Goal: Information Seeking & Learning: Check status

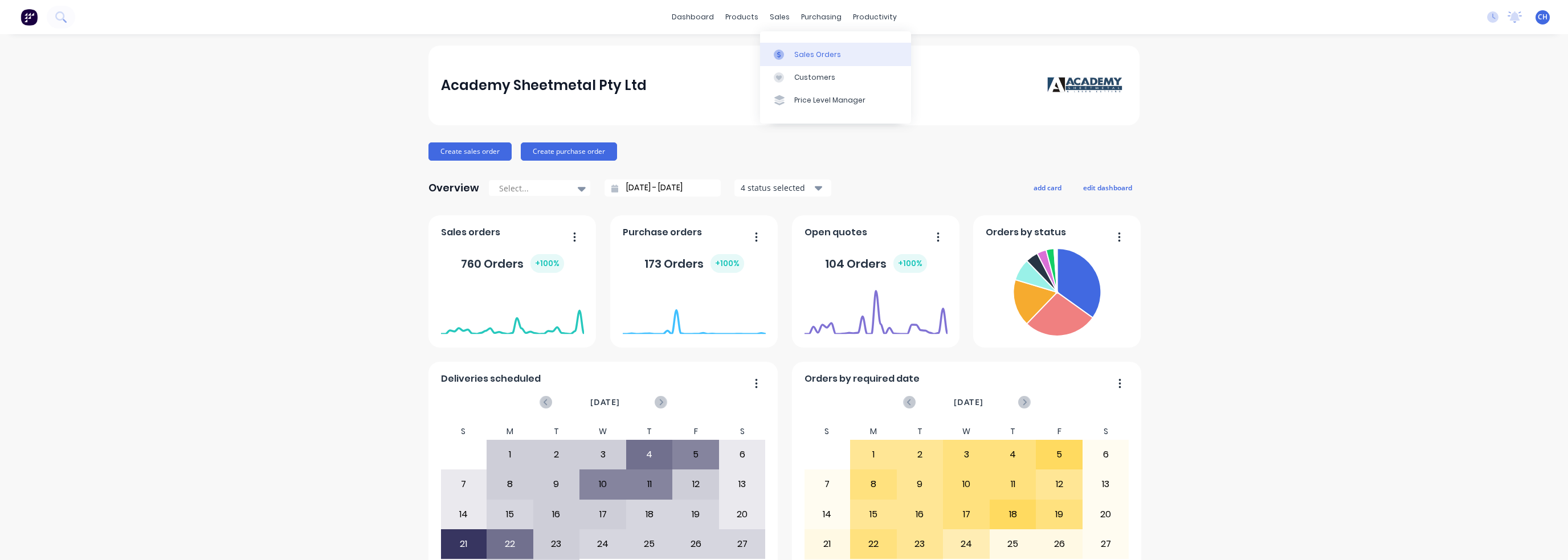
click at [798, 54] on div "Sales Orders" at bounding box center [817, 54] width 47 height 10
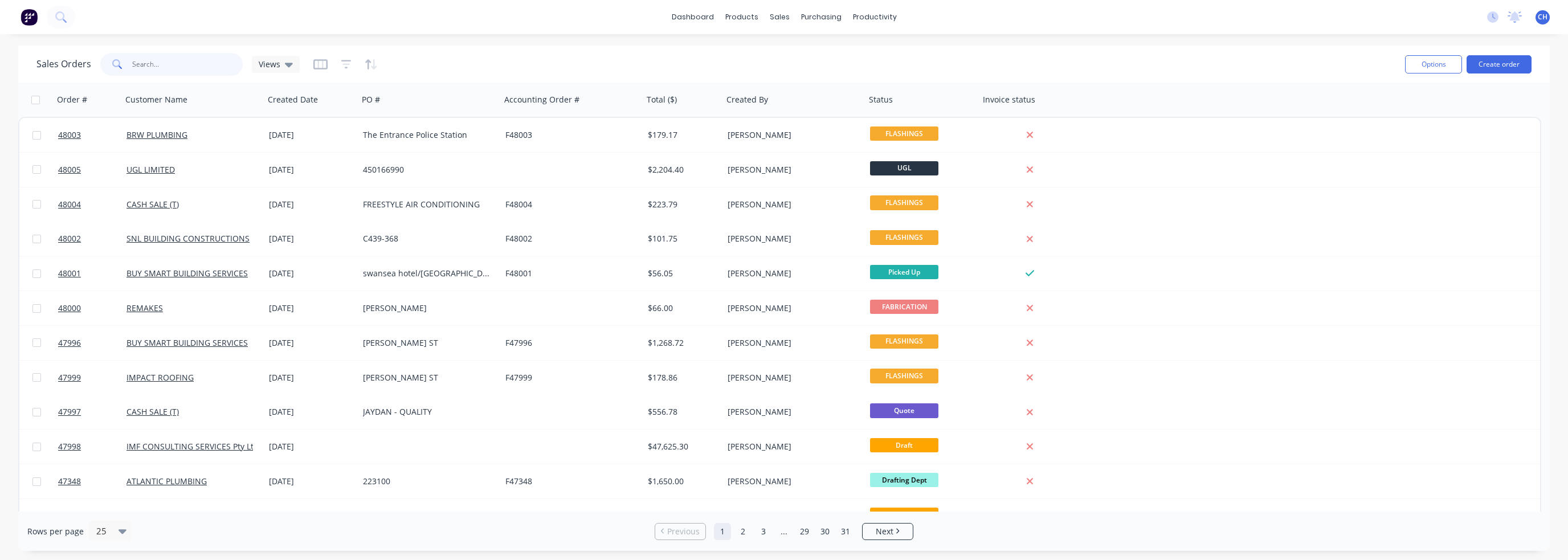
click at [173, 66] on input "text" at bounding box center [187, 64] width 111 height 23
type input "heating"
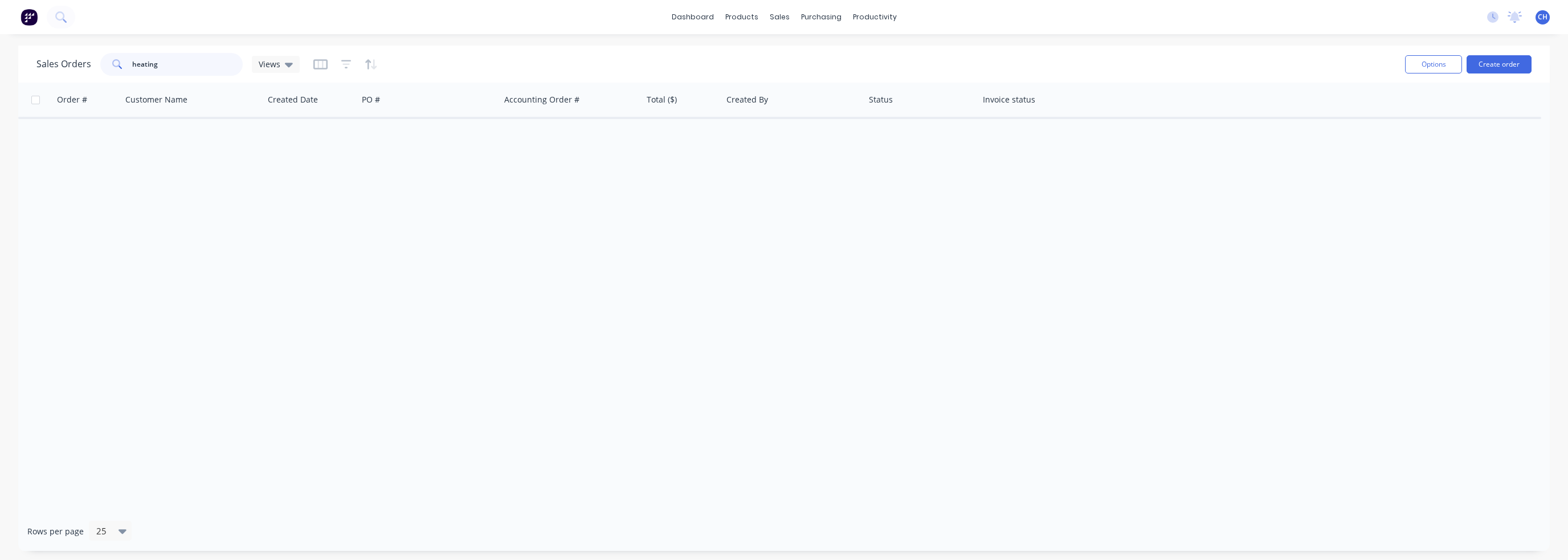
drag, startPoint x: 192, startPoint y: 54, endPoint x: 184, endPoint y: 63, distance: 12.0
click at [192, 55] on input "heating" at bounding box center [187, 64] width 111 height 23
click at [183, 66] on input "heating" at bounding box center [187, 64] width 111 height 23
click at [189, 70] on input "heating" at bounding box center [187, 64] width 111 height 23
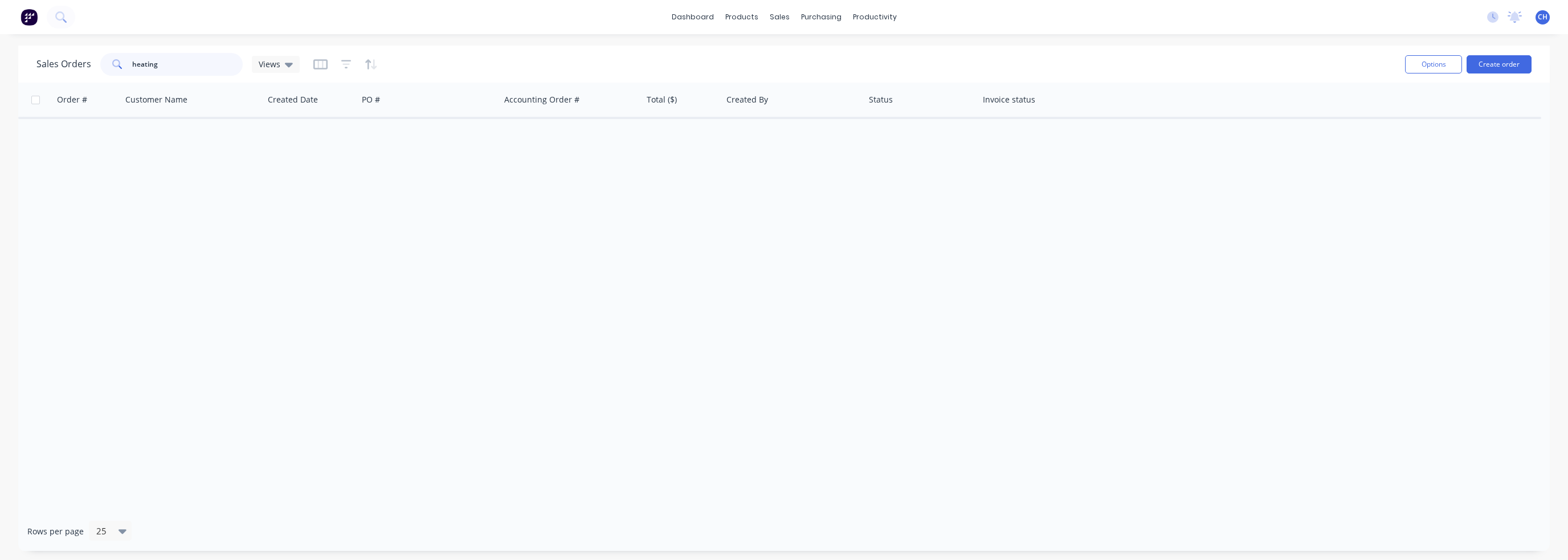
click at [189, 70] on input "heating" at bounding box center [187, 64] width 111 height 23
click at [941, 200] on div "Order # Customer Name Created Date PO # Accounting Order # Total ($) Created By…" at bounding box center [784, 297] width 1531 height 429
drag, startPoint x: 189, startPoint y: 67, endPoint x: 111, endPoint y: 63, distance: 78.1
click at [111, 63] on div "heating" at bounding box center [172, 64] width 142 height 23
click at [173, 58] on input "[GEOGRAPHIC_DATA]" at bounding box center [187, 64] width 111 height 23
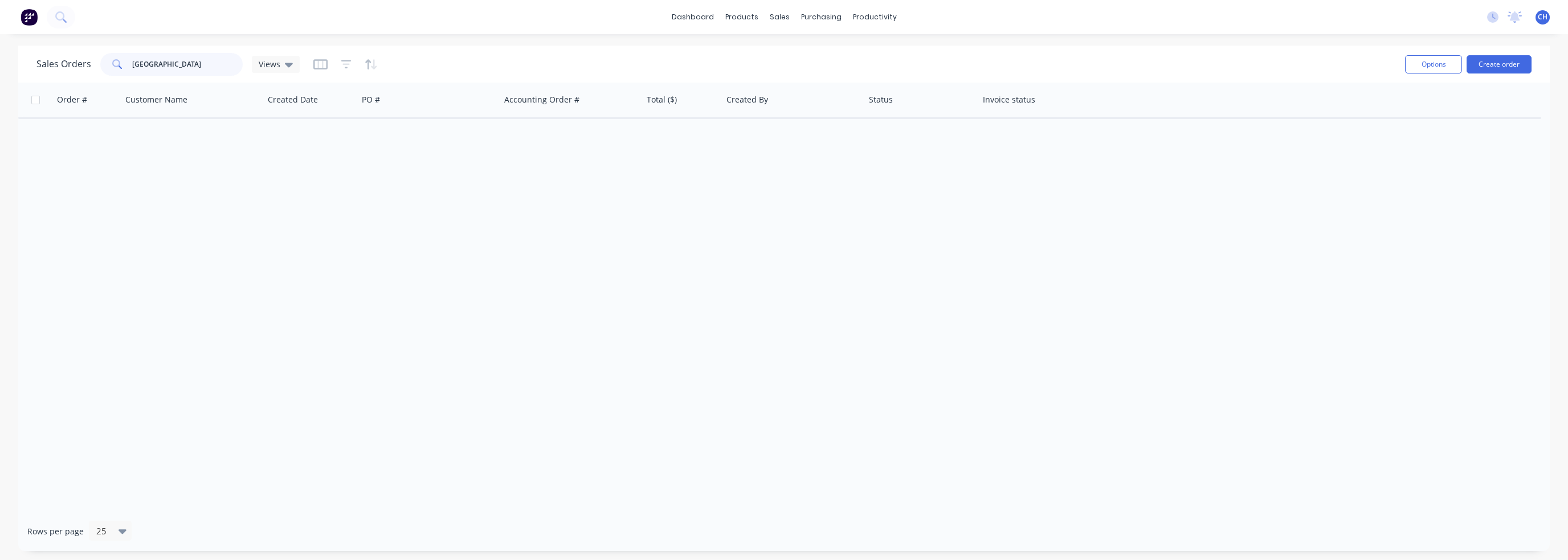
drag, startPoint x: 125, startPoint y: 63, endPoint x: 149, endPoint y: 54, distance: 25.6
click at [149, 54] on input "[GEOGRAPHIC_DATA]" at bounding box center [187, 64] width 111 height 23
click at [141, 65] on input "[GEOGRAPHIC_DATA]" at bounding box center [187, 64] width 111 height 23
click at [156, 61] on input "[GEOGRAPHIC_DATA]" at bounding box center [187, 64] width 111 height 23
drag, startPoint x: 164, startPoint y: 63, endPoint x: 61, endPoint y: 68, distance: 103.1
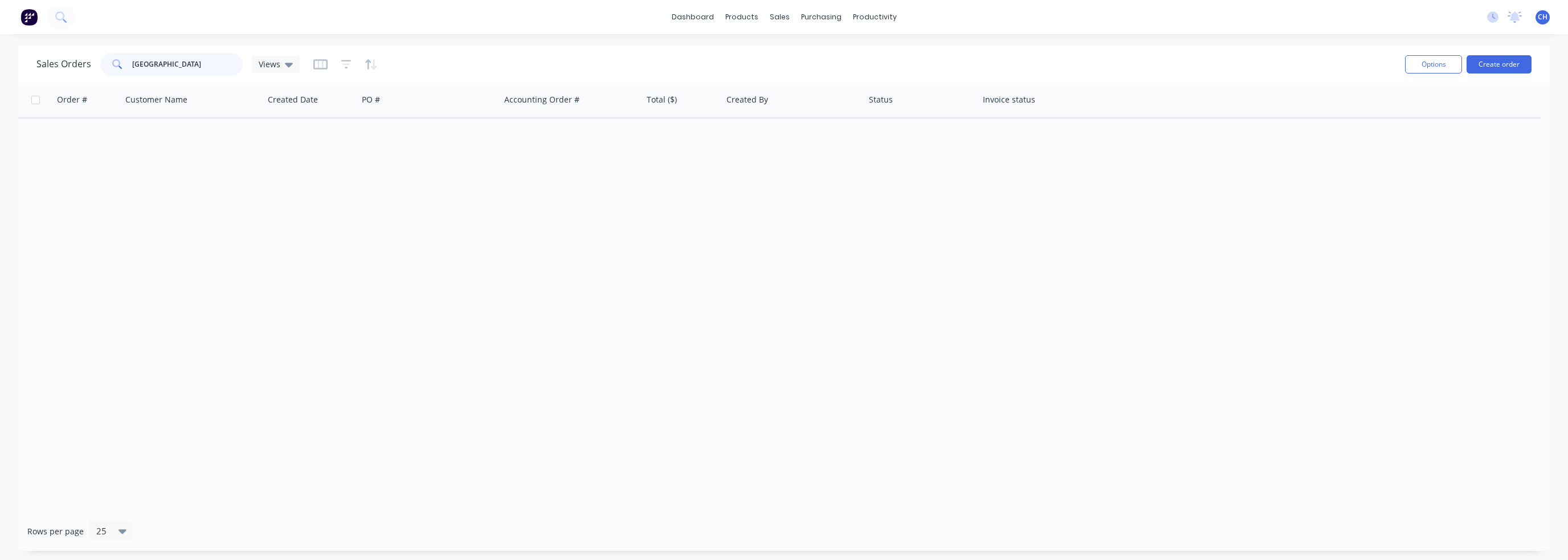
click at [61, 68] on div "Sales Orders glendale Views" at bounding box center [168, 64] width 263 height 23
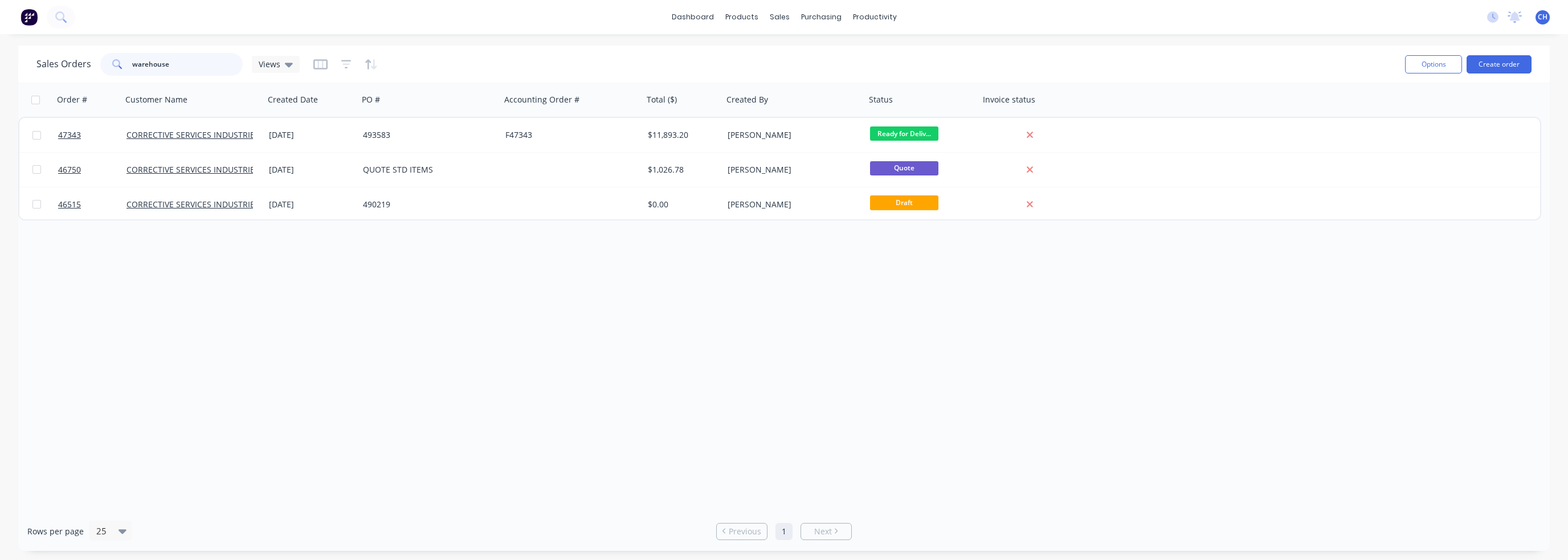
drag, startPoint x: 189, startPoint y: 70, endPoint x: 132, endPoint y: 61, distance: 57.7
click at [132, 61] on input "warehouse" at bounding box center [187, 64] width 111 height 23
click at [822, 52] on div "Sales Orders" at bounding box center [821, 54] width 47 height 10
click at [800, 54] on div "Sales Orders" at bounding box center [821, 54] width 47 height 10
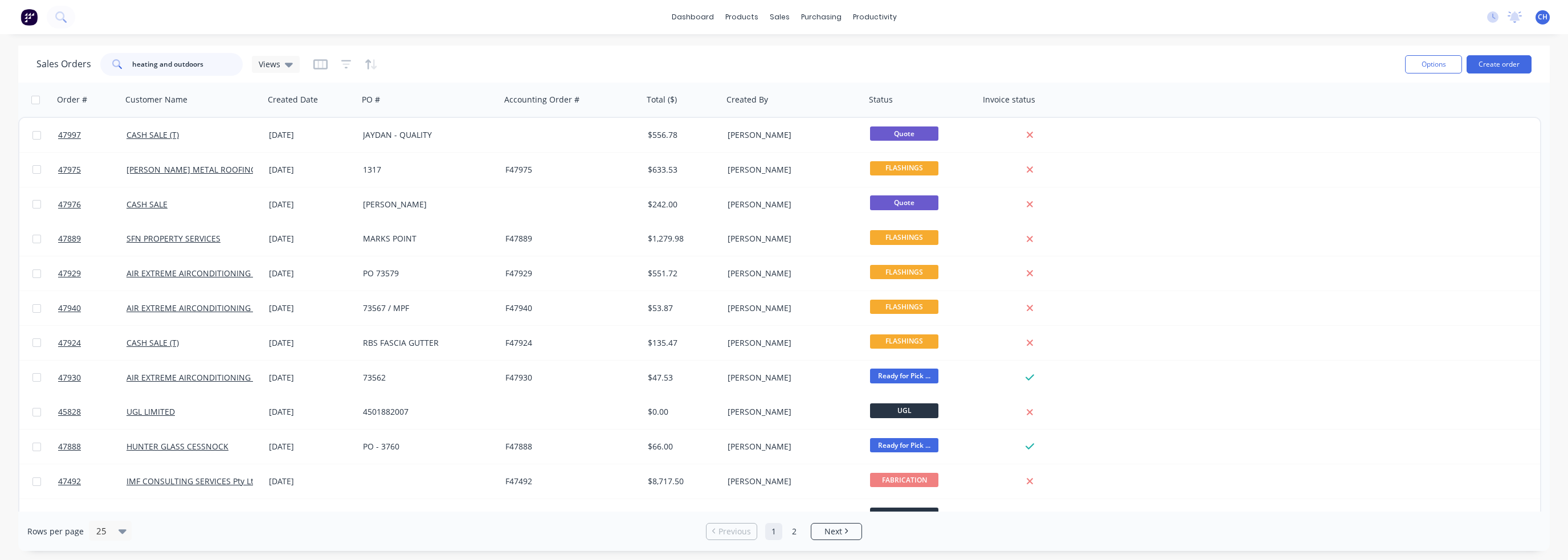
type input "heating and outdoors"
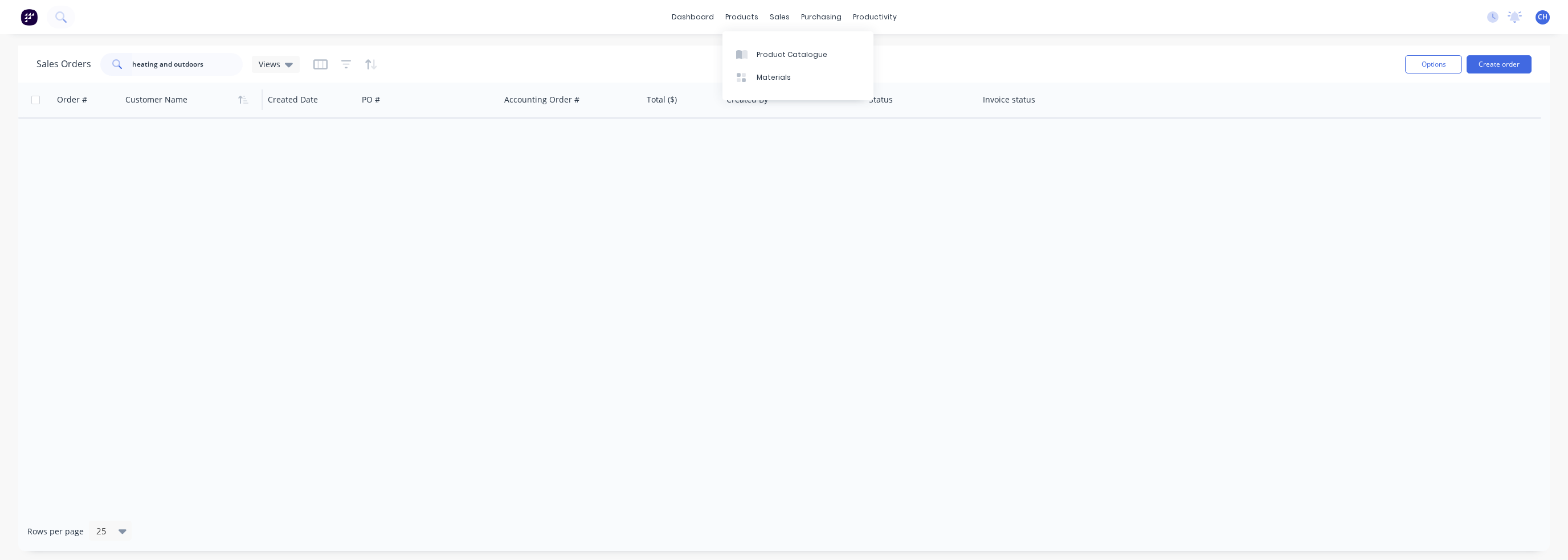
click at [192, 100] on div at bounding box center [189, 99] width 127 height 23
click at [0, 0] on div at bounding box center [0, 0] width 0 height 0
click at [743, 21] on div "products" at bounding box center [741, 17] width 44 height 17
click at [796, 79] on link "Customers" at bounding box center [839, 77] width 151 height 23
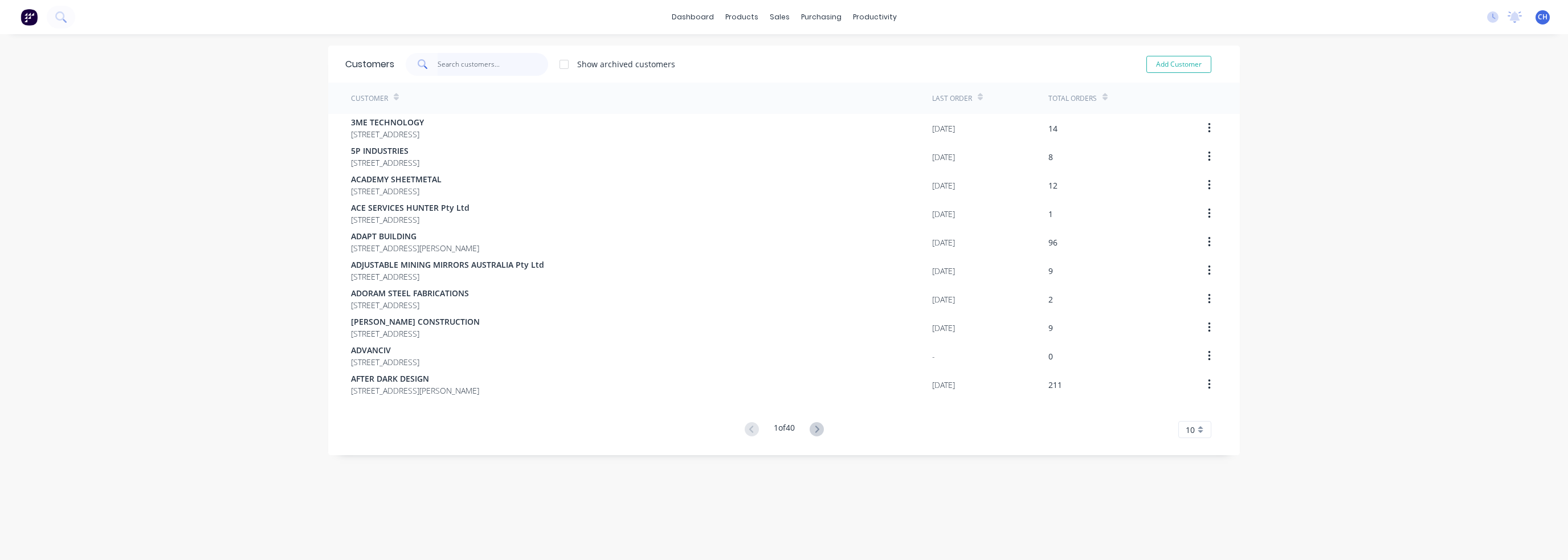
click at [503, 65] on input "text" at bounding box center [493, 64] width 111 height 23
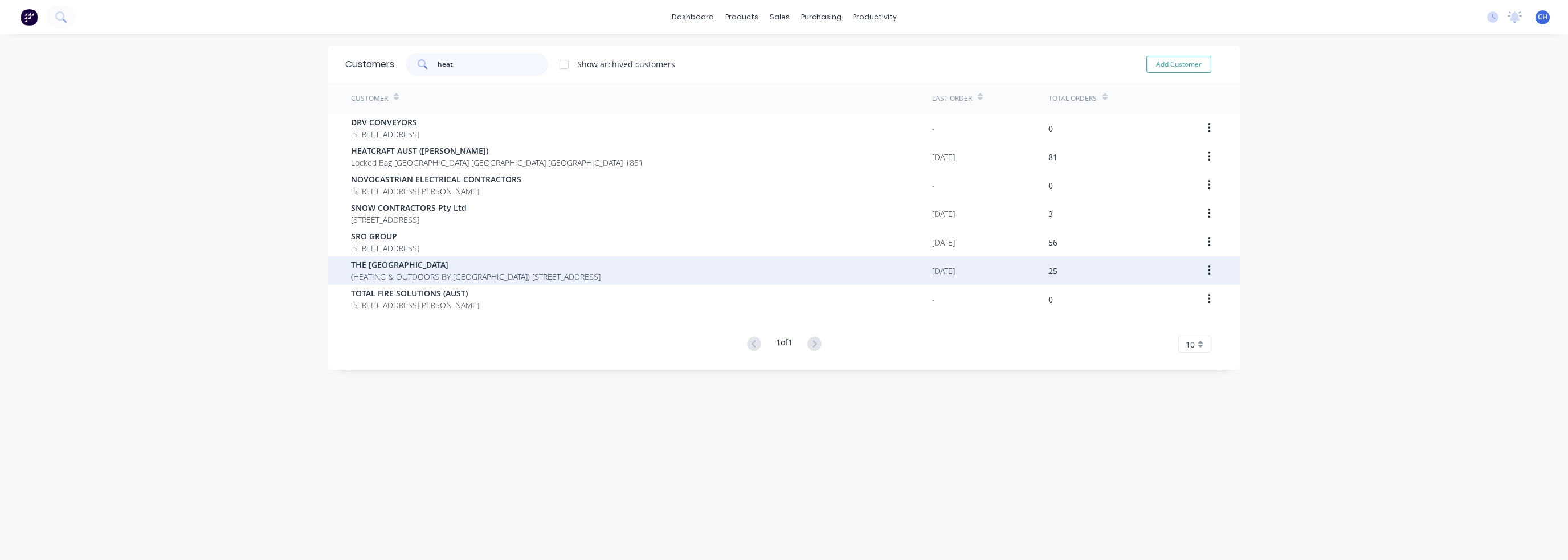
type input "heat"
click at [1018, 265] on div "[DATE]" at bounding box center [990, 270] width 116 height 29
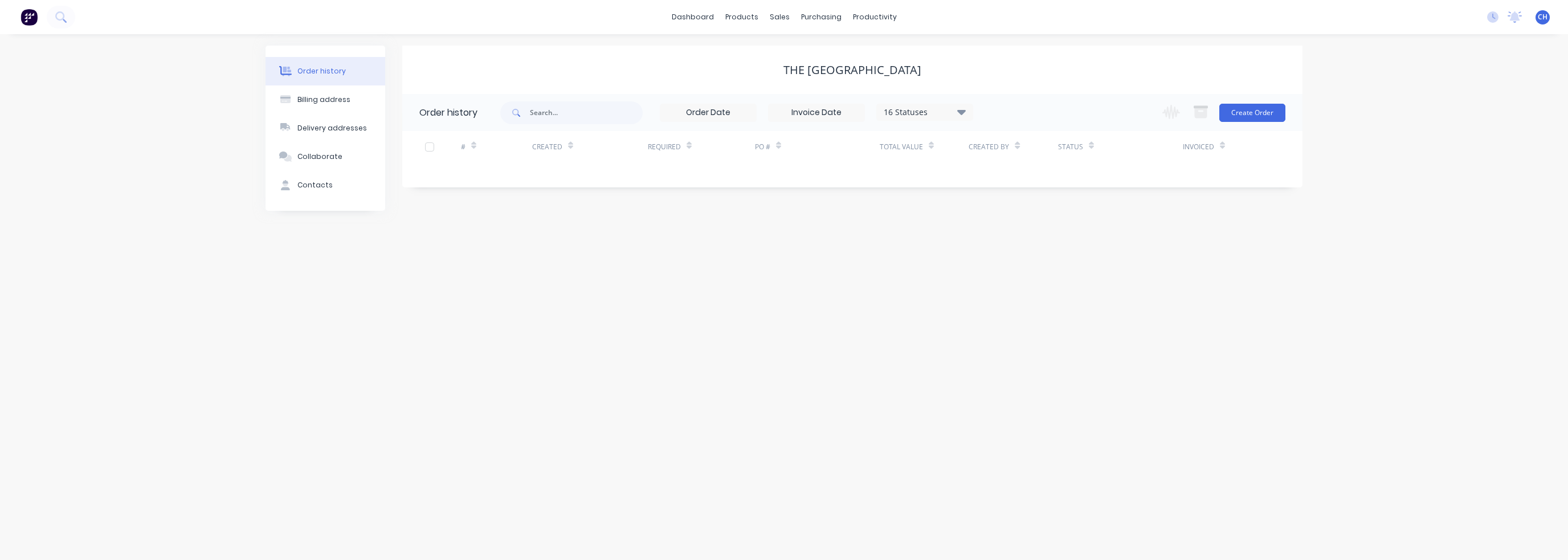
click at [931, 125] on div "16 Statuses Invoice Status Invoiced Not Invoiced Partial Order Status All Archi…" at bounding box center [737, 112] width 473 height 37
click at [937, 113] on div "16 Statuses" at bounding box center [925, 112] width 96 height 13
click at [1019, 266] on label at bounding box center [1019, 266] width 0 height 0
click at [1019, 268] on input "checkbox" at bounding box center [1023, 271] width 9 height 11
checkbox input "true"
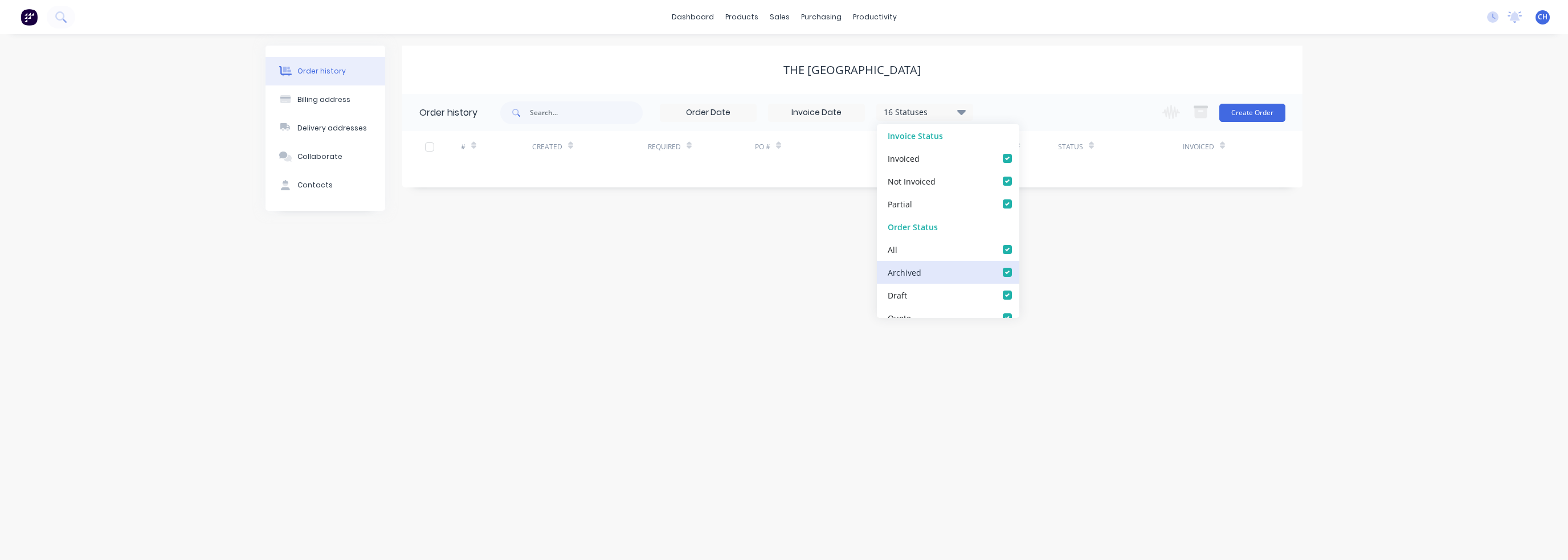
checkbox input "true"
click at [1192, 219] on div "Order history Billing address Delivery addresses Collaborate Contacts THE GLEND…" at bounding box center [784, 297] width 1568 height 526
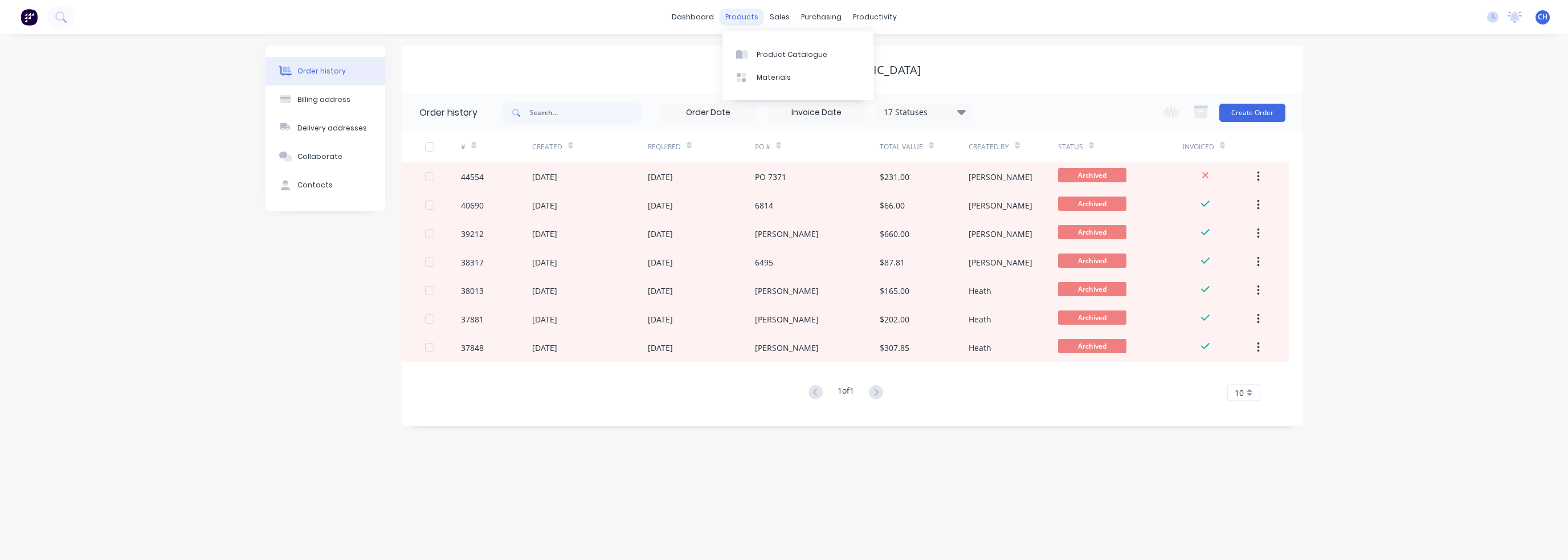
click at [736, 10] on div "products" at bounding box center [741, 17] width 44 height 17
click at [751, 54] on div at bounding box center [744, 54] width 17 height 10
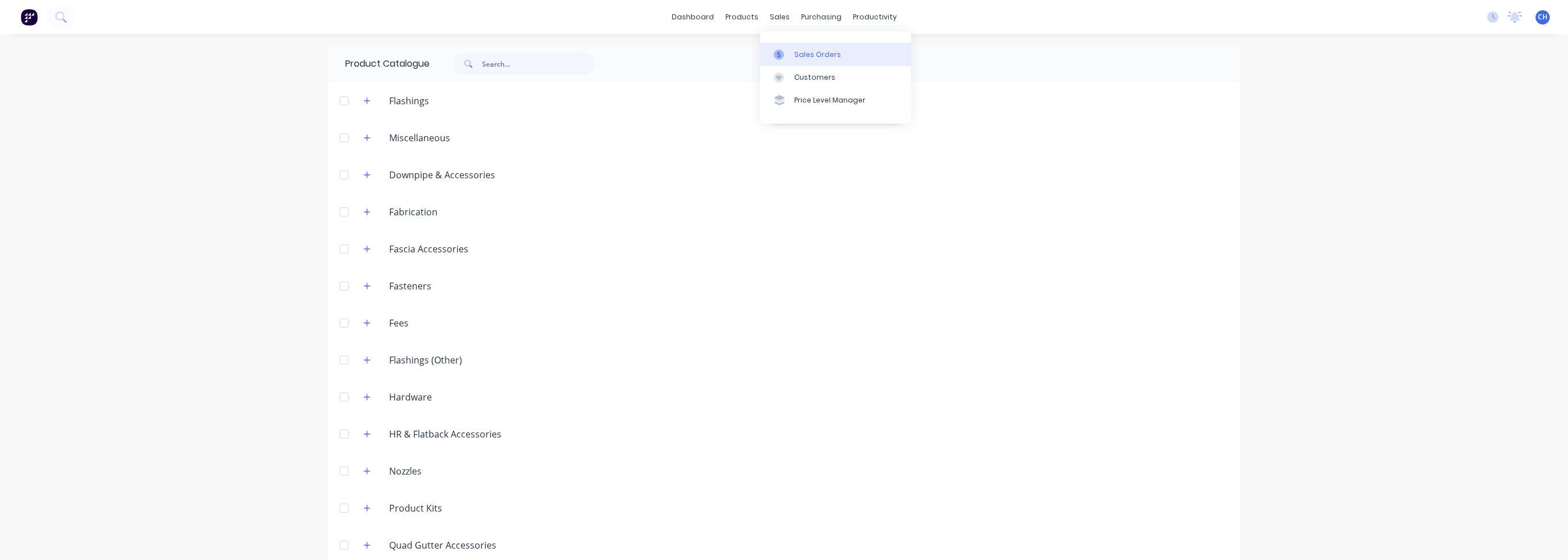
click at [794, 54] on div "Sales Orders" at bounding box center [817, 54] width 47 height 10
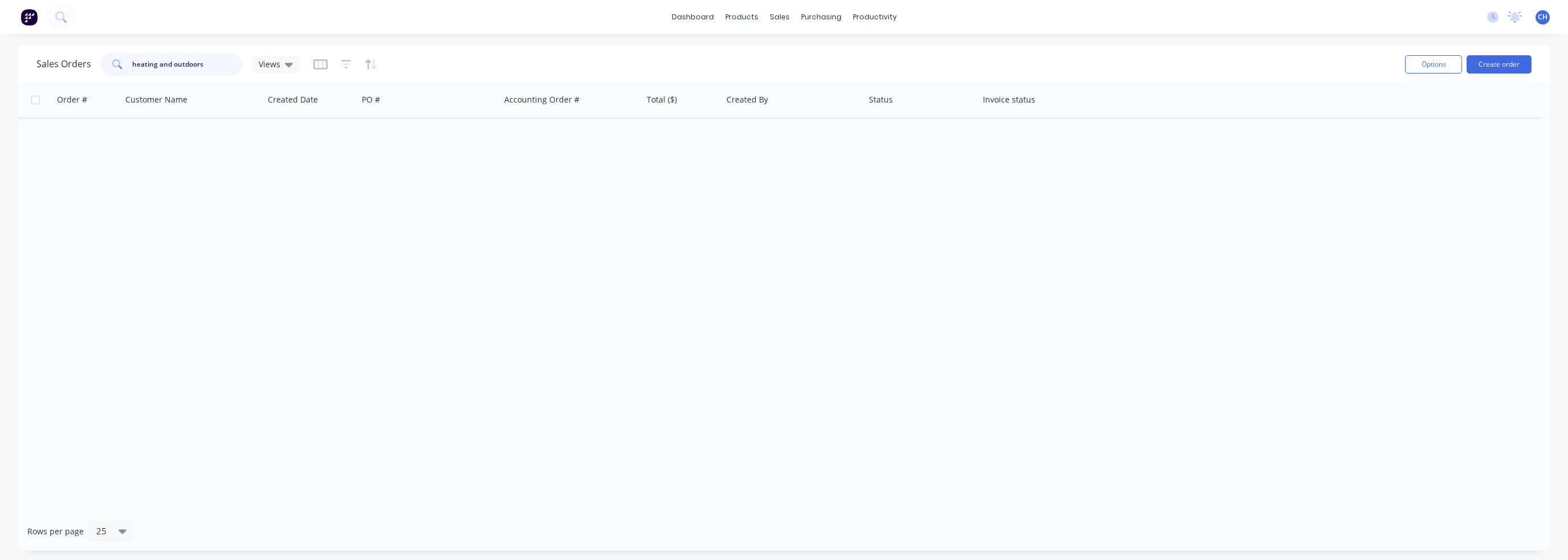
click at [162, 55] on input "heating and outdoors" at bounding box center [187, 64] width 111 height 23
drag, startPoint x: 207, startPoint y: 63, endPoint x: 0, endPoint y: 54, distance: 207.2
click at [0, 54] on div "Sales Orders heating and outdoors Views Options Create order Order # Customer N…" at bounding box center [784, 298] width 1568 height 505
type input "y"
drag, startPoint x: 175, startPoint y: 69, endPoint x: 98, endPoint y: 65, distance: 77.1
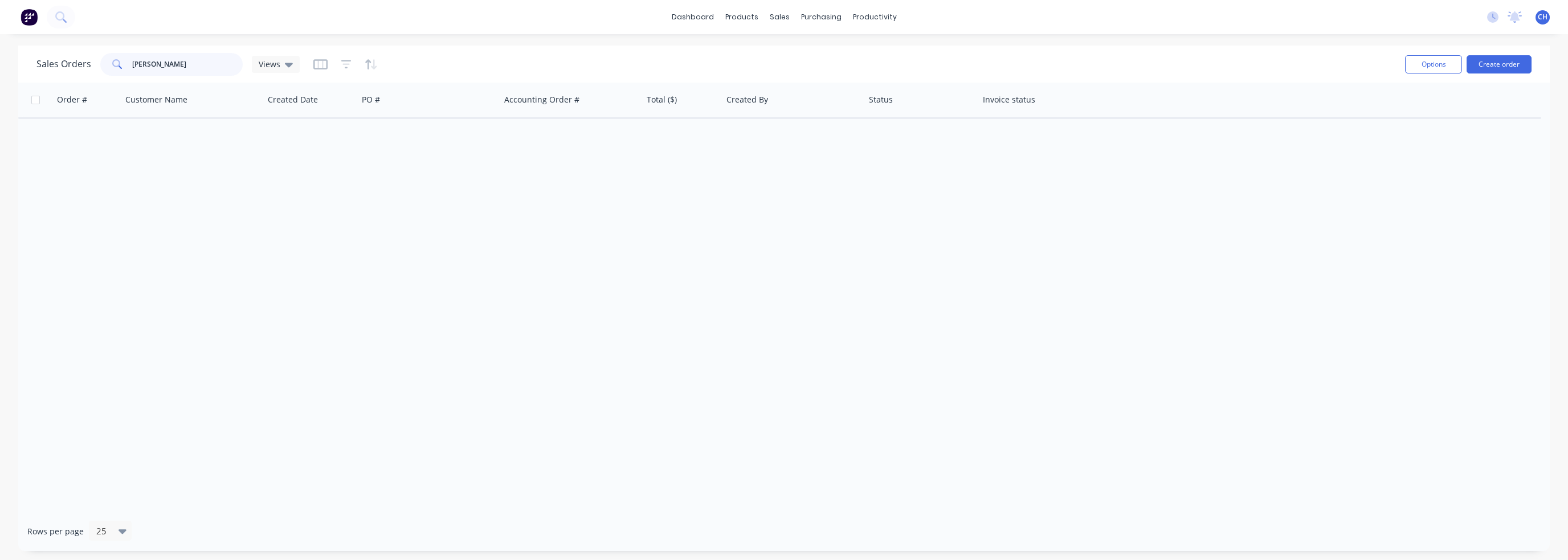
click at [98, 65] on div "Sales Orders [PERSON_NAME] Views" at bounding box center [168, 64] width 263 height 23
type input "c"
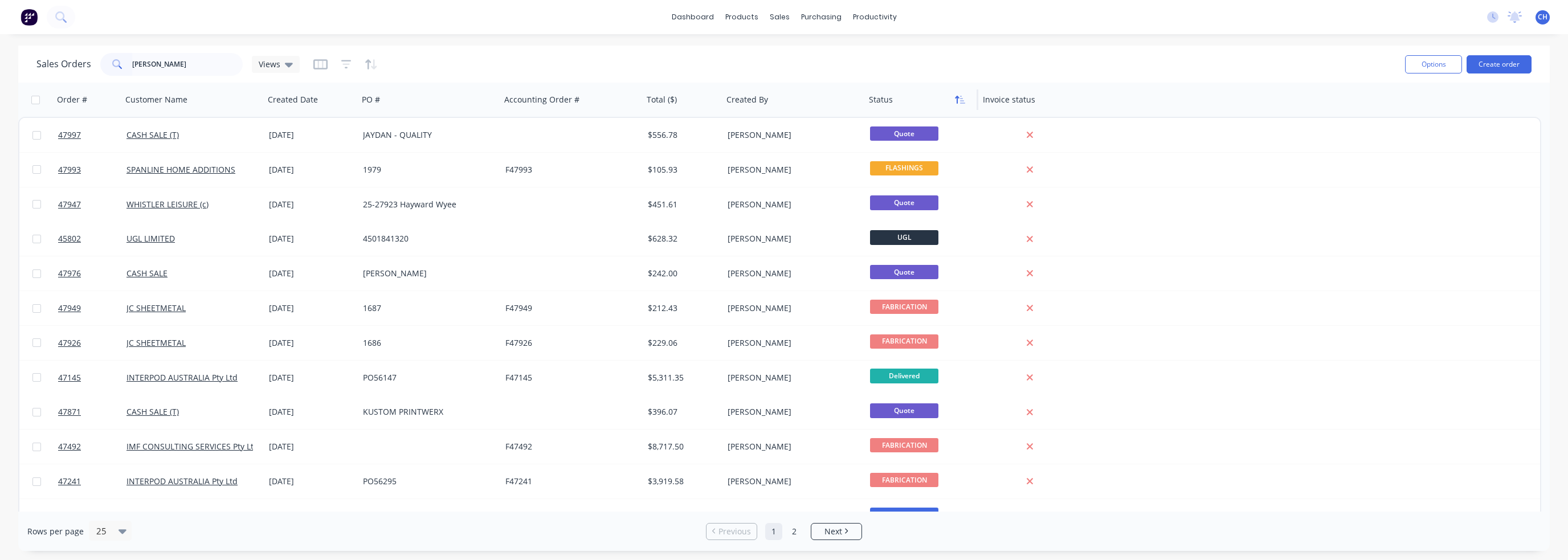
click at [961, 100] on icon "button" at bounding box center [960, 99] width 10 height 9
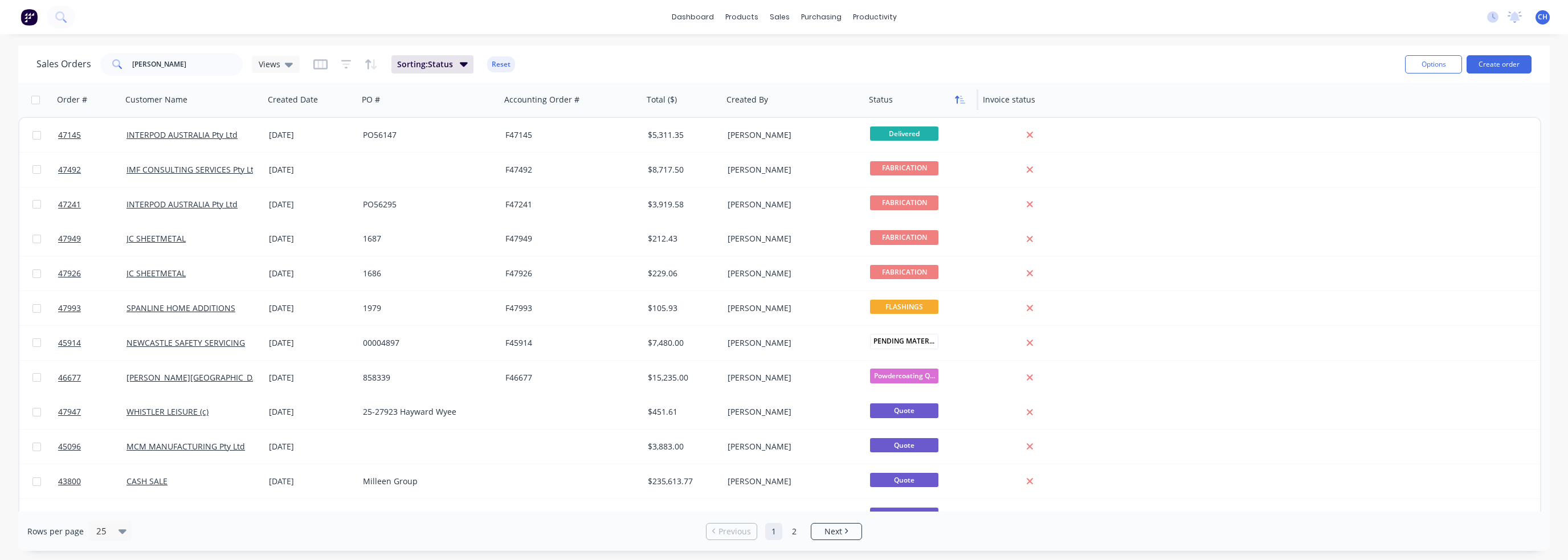
click at [961, 100] on icon "button" at bounding box center [962, 99] width 5 height 8
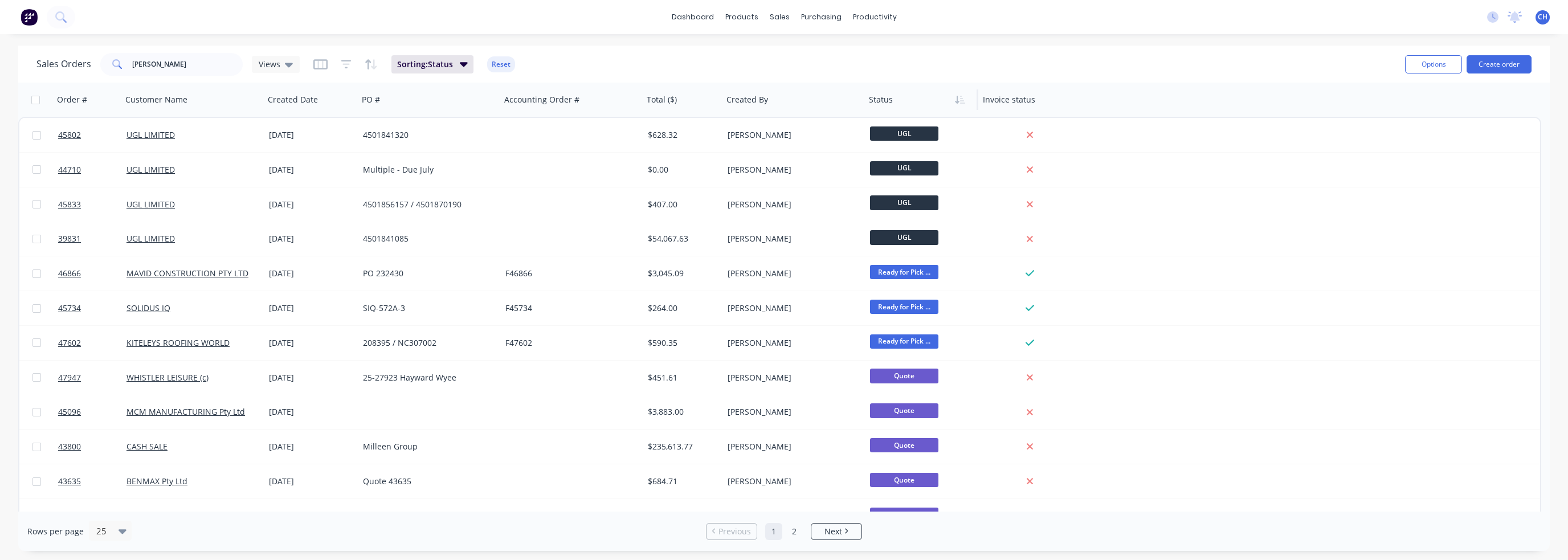
click at [894, 100] on div at bounding box center [919, 99] width 100 height 23
click at [867, 100] on div "Status" at bounding box center [921, 100] width 114 height 34
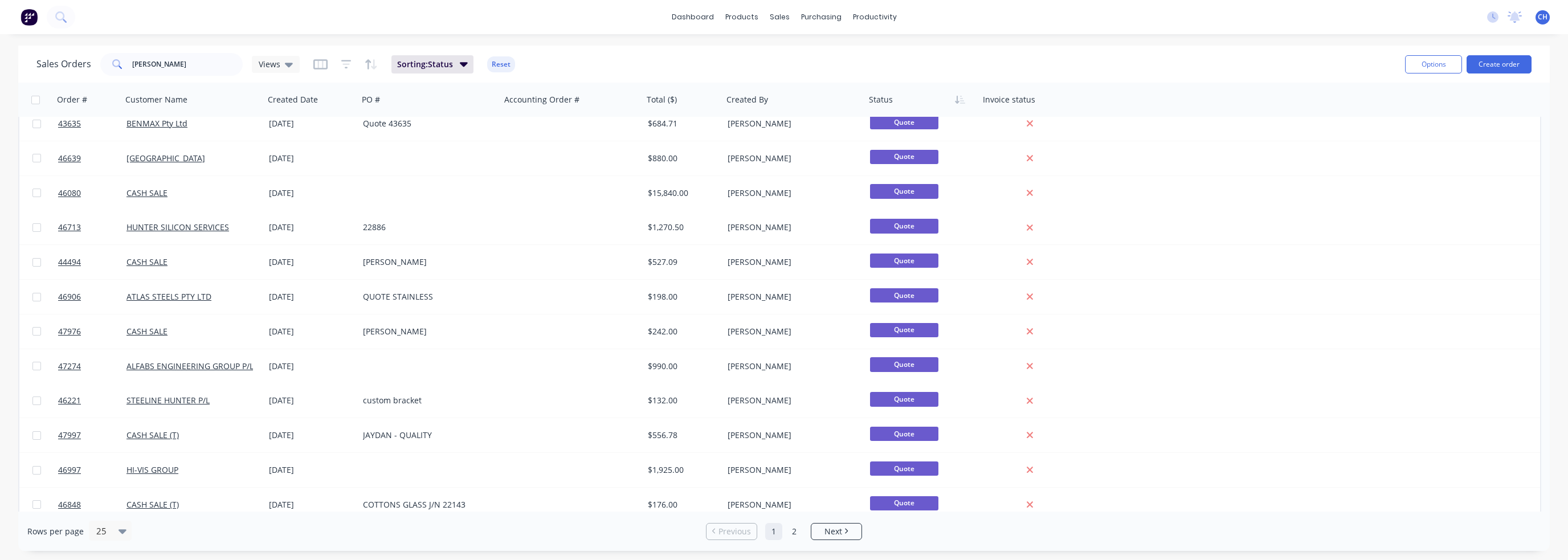
scroll to position [471, 0]
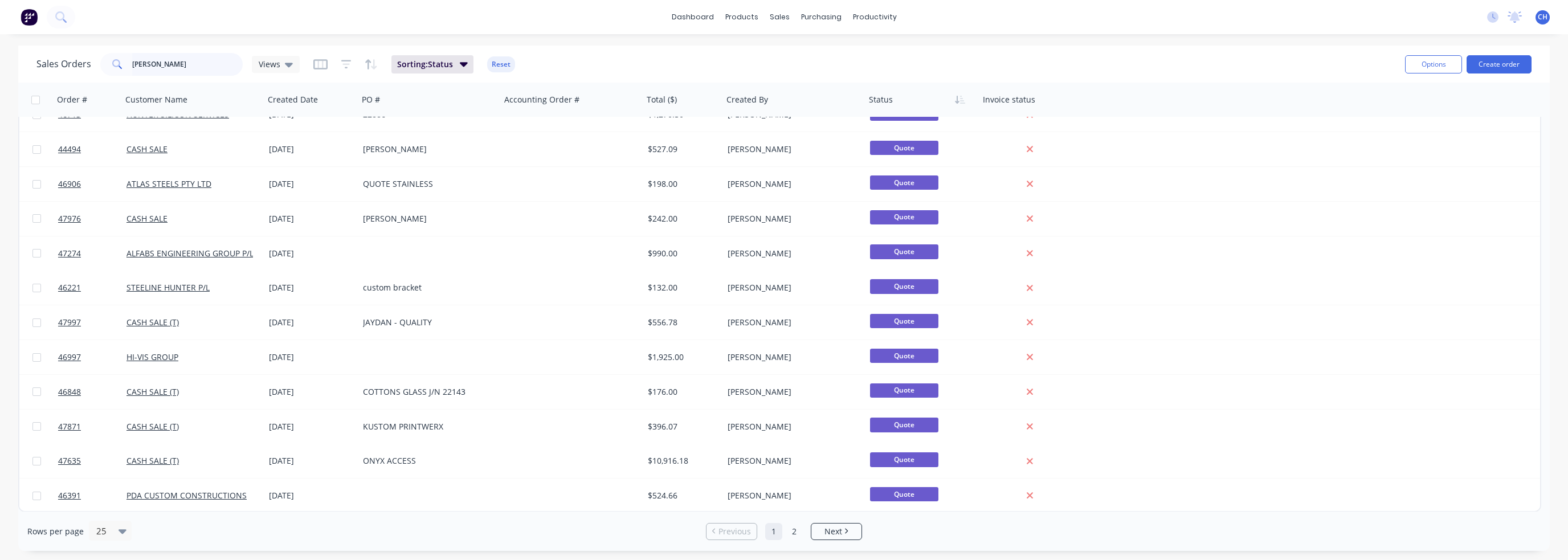
click at [194, 65] on input "[PERSON_NAME]" at bounding box center [187, 64] width 111 height 23
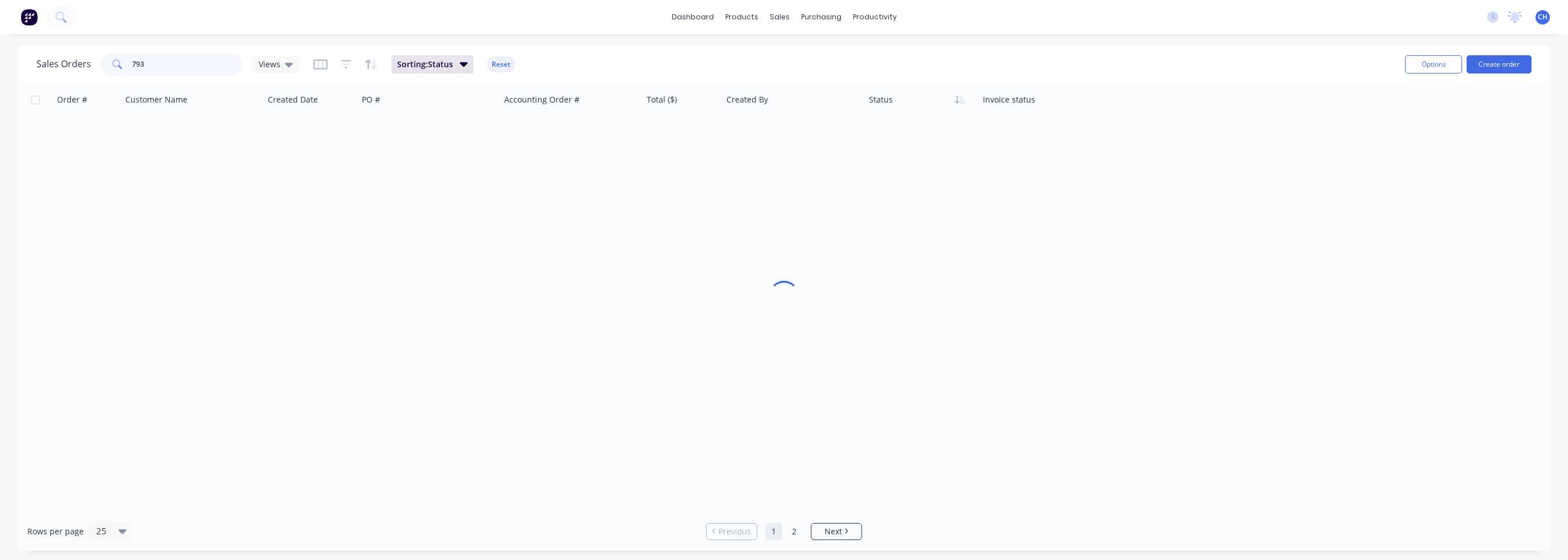
scroll to position [0, 0]
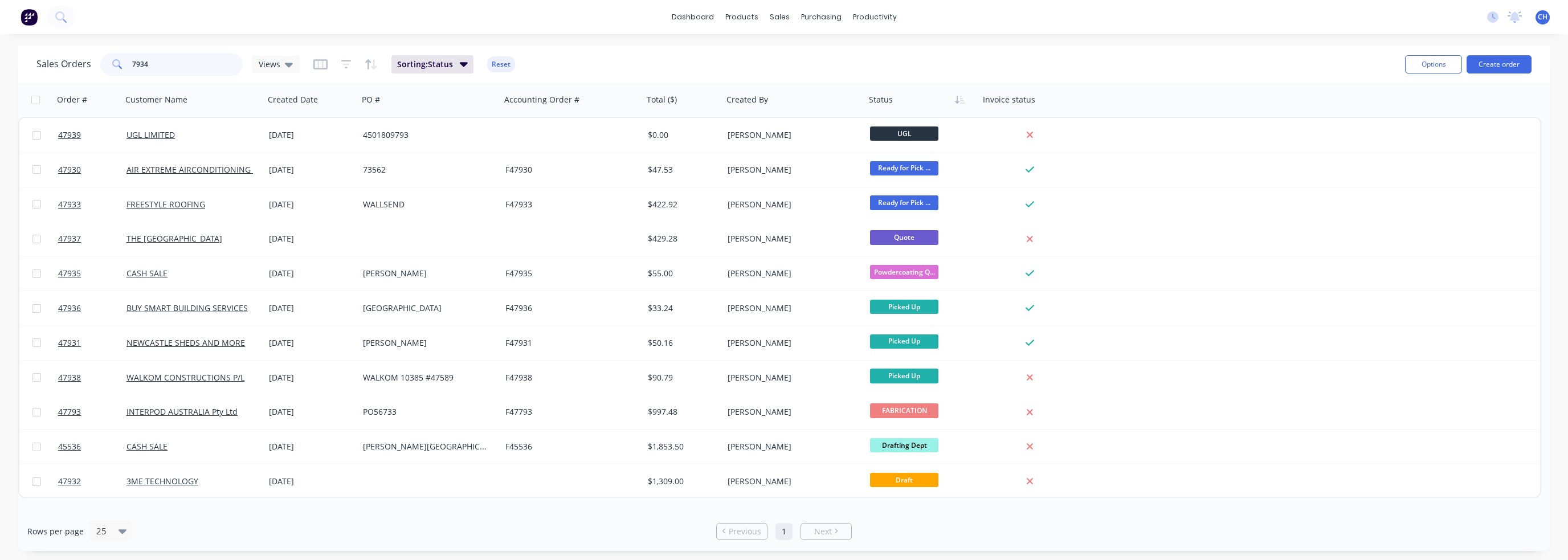
type input "7934"
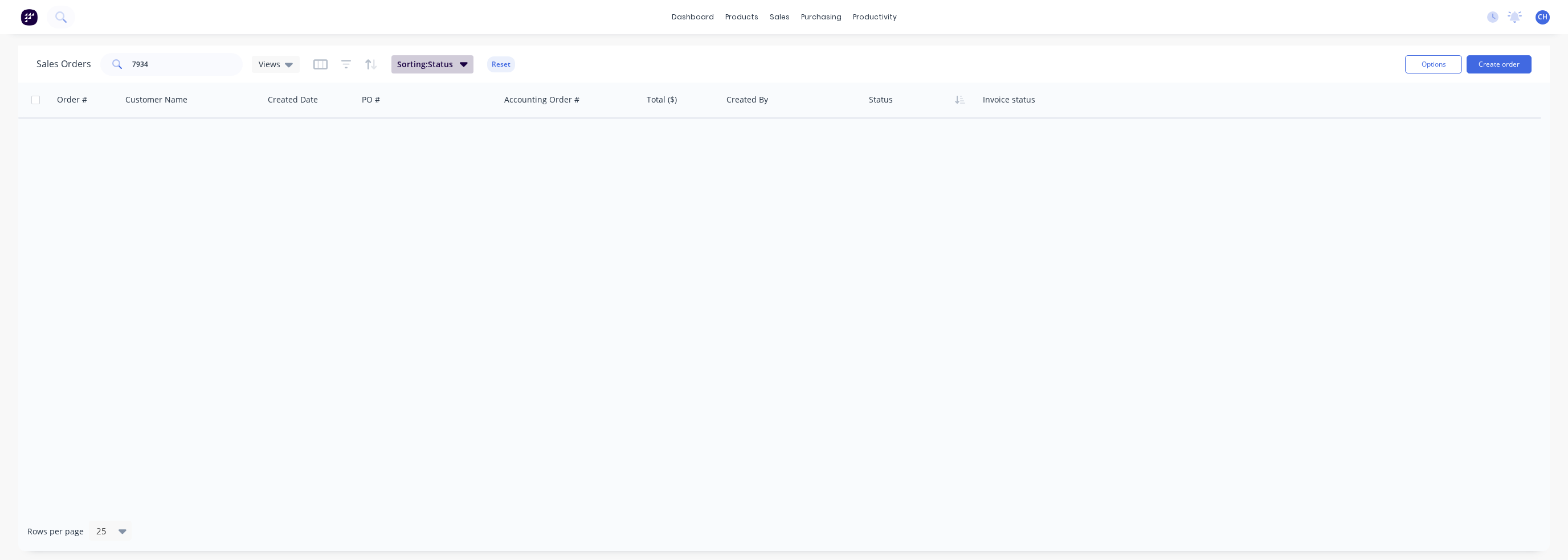
click at [444, 63] on span "Sorting: Status" at bounding box center [425, 64] width 56 height 12
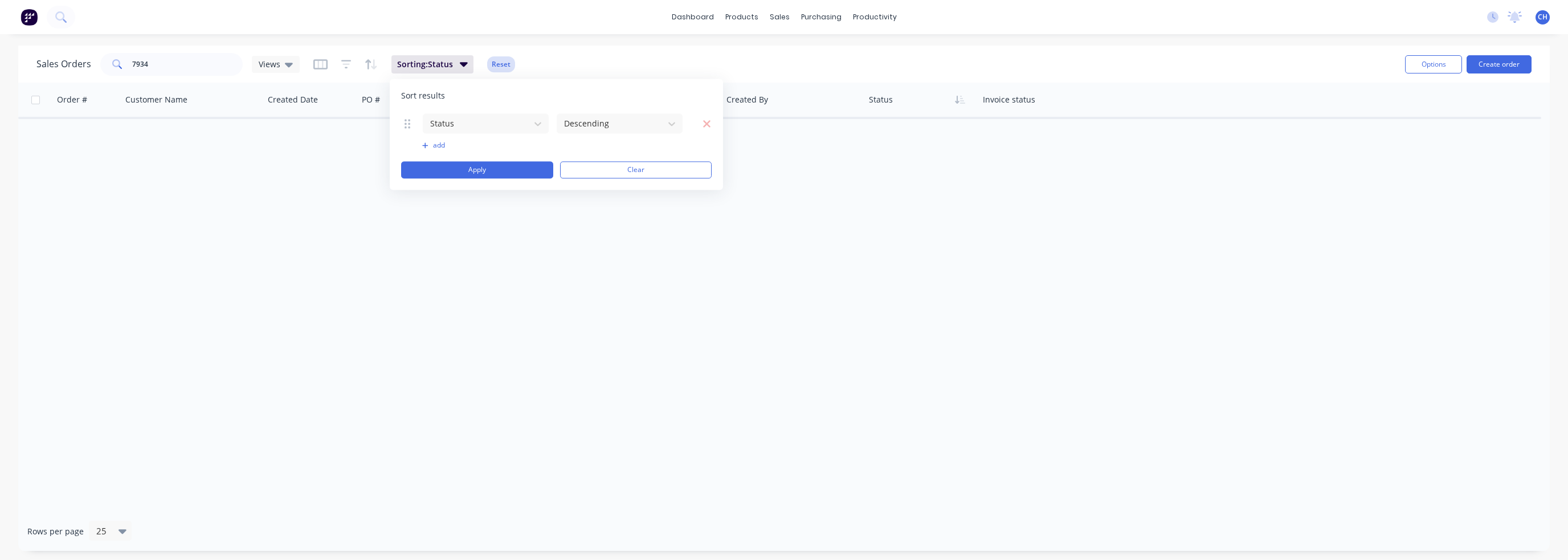
click at [498, 64] on button "Reset" at bounding box center [501, 65] width 28 height 16
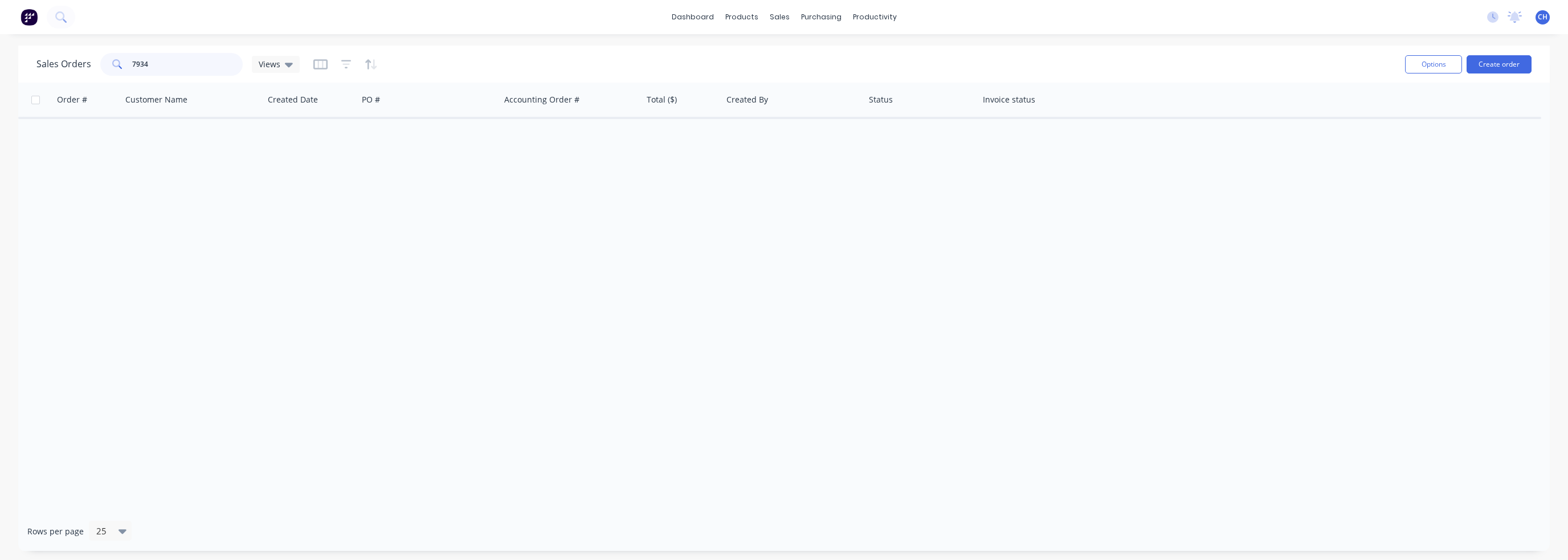
click at [165, 59] on input "7934" at bounding box center [187, 64] width 111 height 23
click at [777, 57] on div "Product Catalogue" at bounding box center [792, 54] width 71 height 10
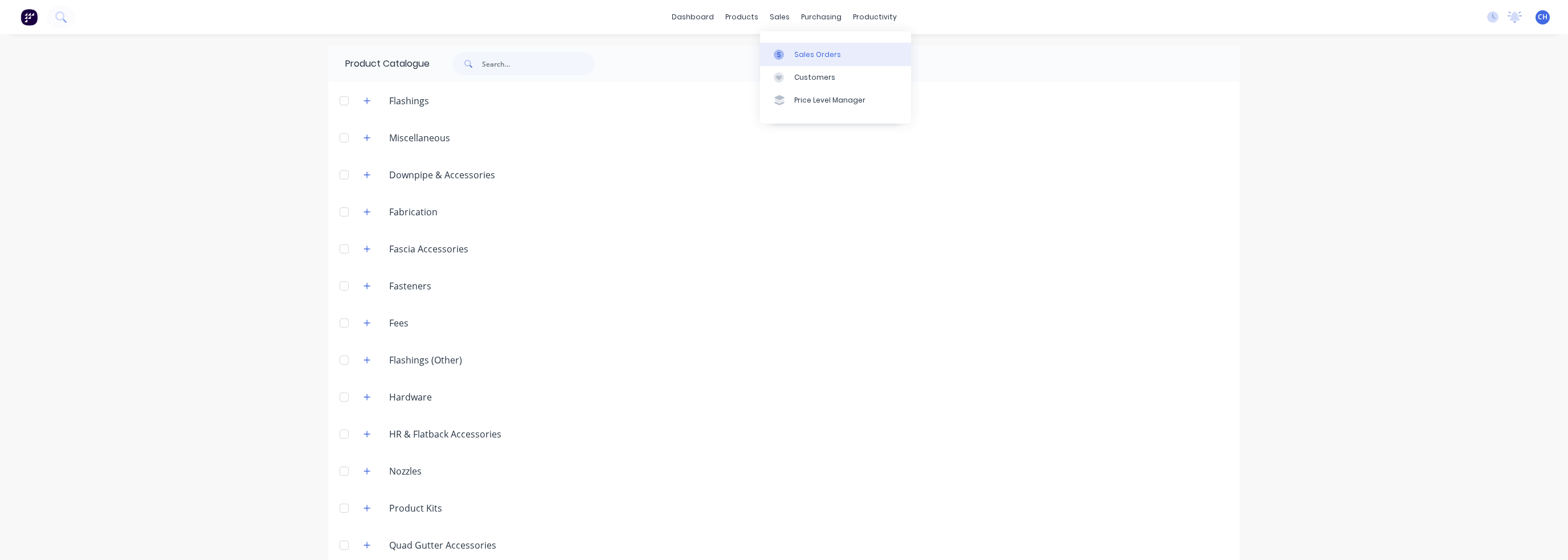
click at [791, 57] on link "Sales Orders" at bounding box center [836, 54] width 151 height 23
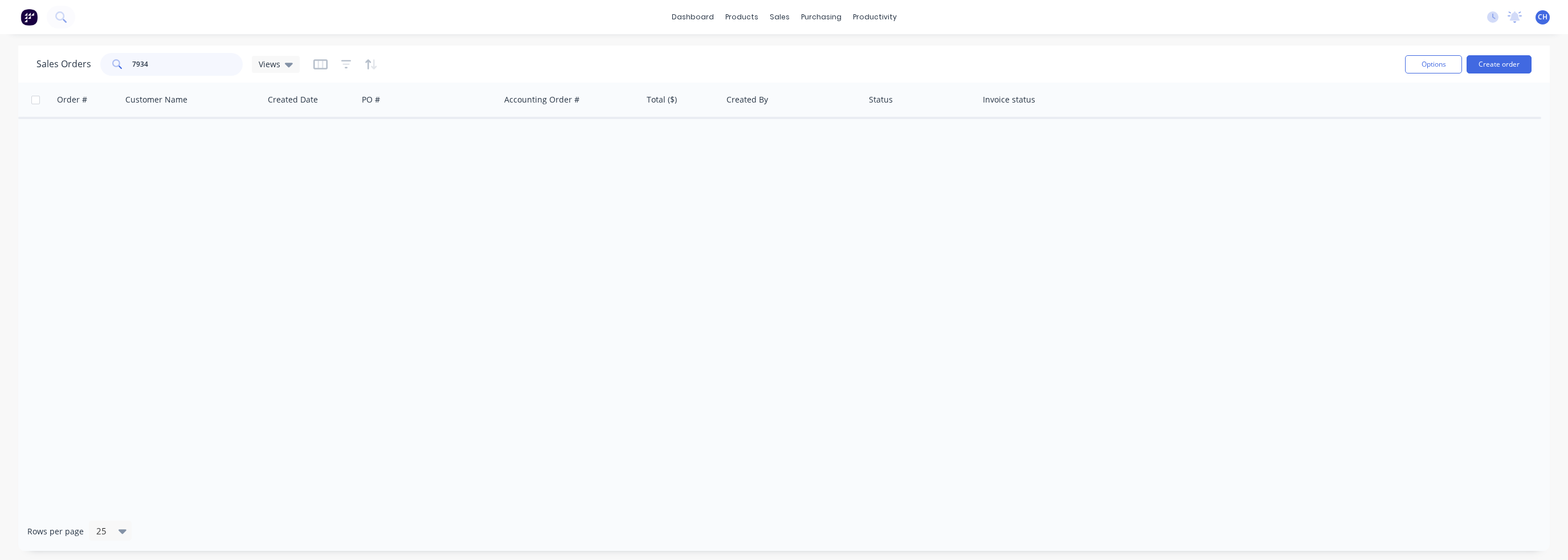
click at [196, 66] on input "7934" at bounding box center [187, 64] width 111 height 23
click at [1014, 91] on div at bounding box center [1029, 99] width 92 height 23
click at [1079, 113] on div "Invoice status" at bounding box center [1031, 100] width 105 height 34
click at [427, 96] on div at bounding box center [425, 99] width 127 height 23
click at [275, 107] on div at bounding box center [308, 99] width 81 height 23
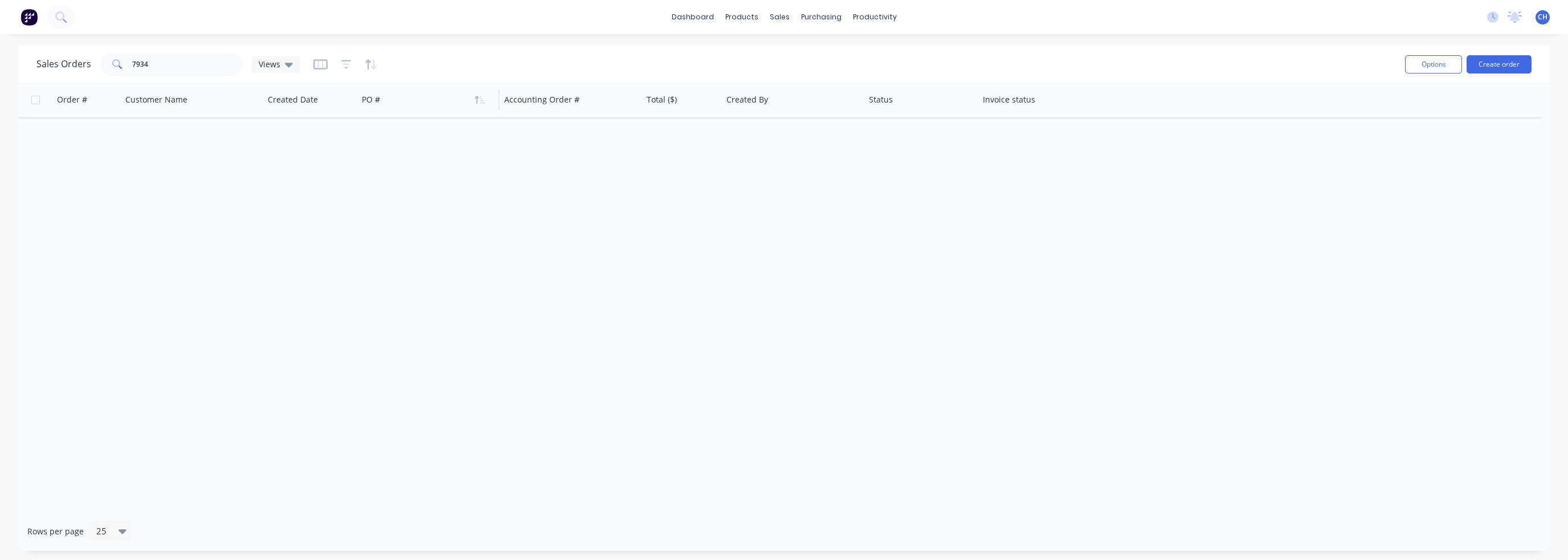
click at [413, 110] on div at bounding box center [425, 99] width 127 height 23
click at [178, 66] on input "7934" at bounding box center [187, 64] width 111 height 23
